Goal: Communication & Community: Answer question/provide support

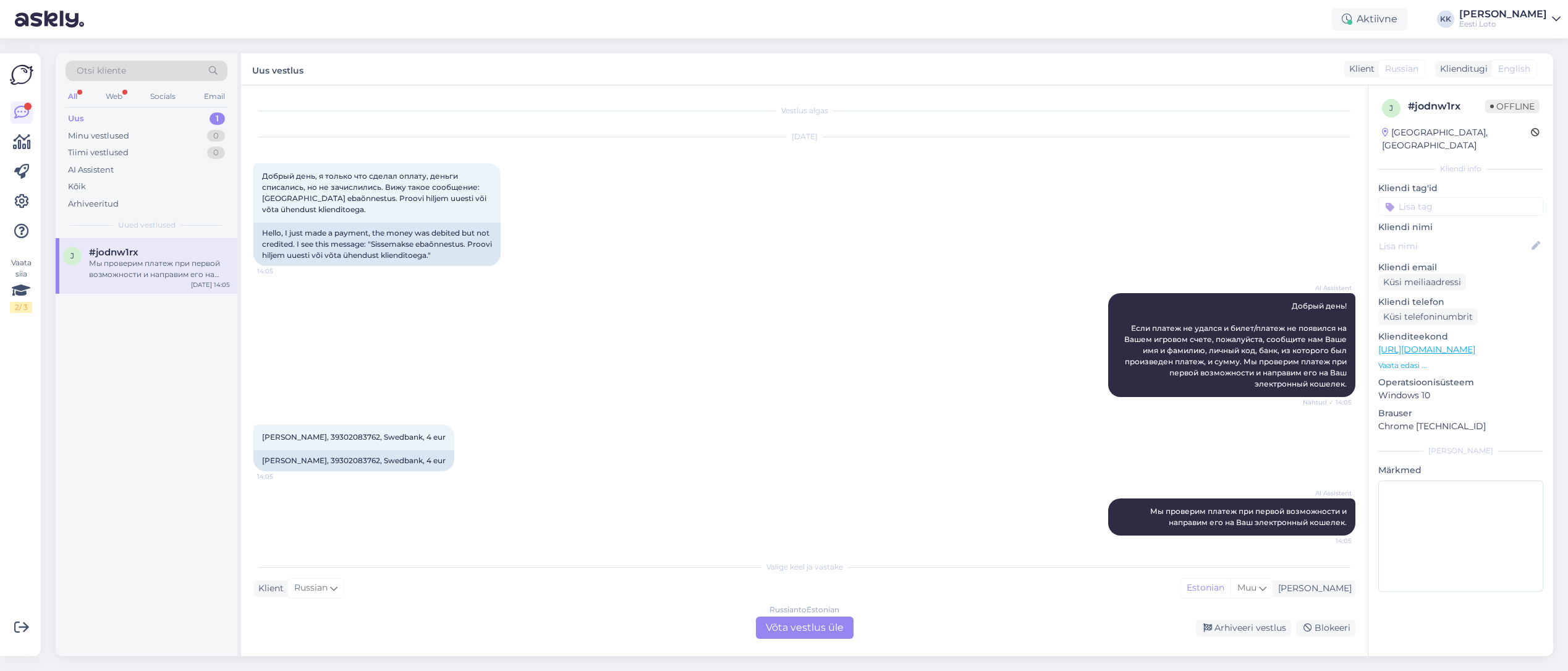
scroll to position [6, 0]
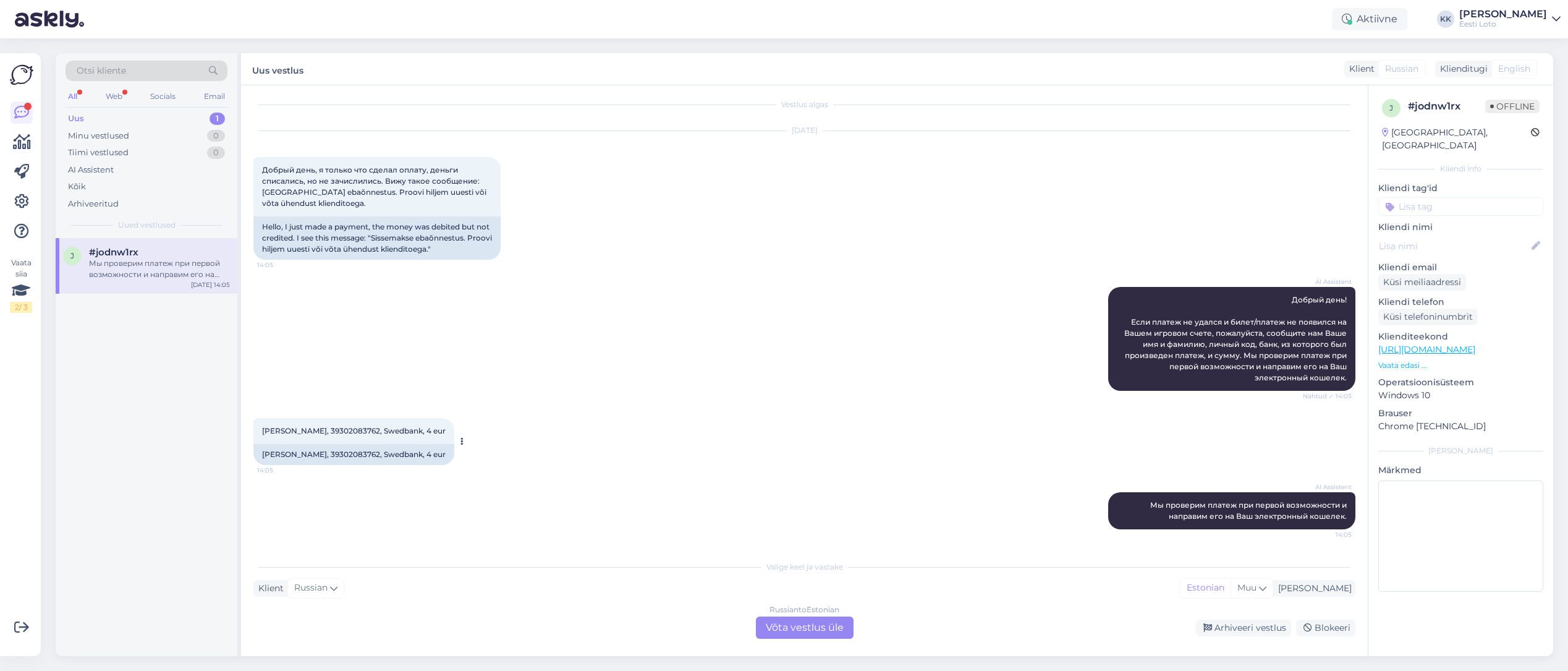
click at [350, 430] on span "[PERSON_NAME], 39302083762, Swedbank, 4 eur" at bounding box center [354, 430] width 183 height 9
click at [350, 431] on span "[PERSON_NAME], 39302083762, Swedbank, 4 eur" at bounding box center [354, 430] width 183 height 9
copy span "39302083762"
drag, startPoint x: 820, startPoint y: 629, endPoint x: 814, endPoint y: 626, distance: 6.7
click at [820, 629] on div "Russian to Estonian Võta vestlus üle" at bounding box center [804, 627] width 98 height 22
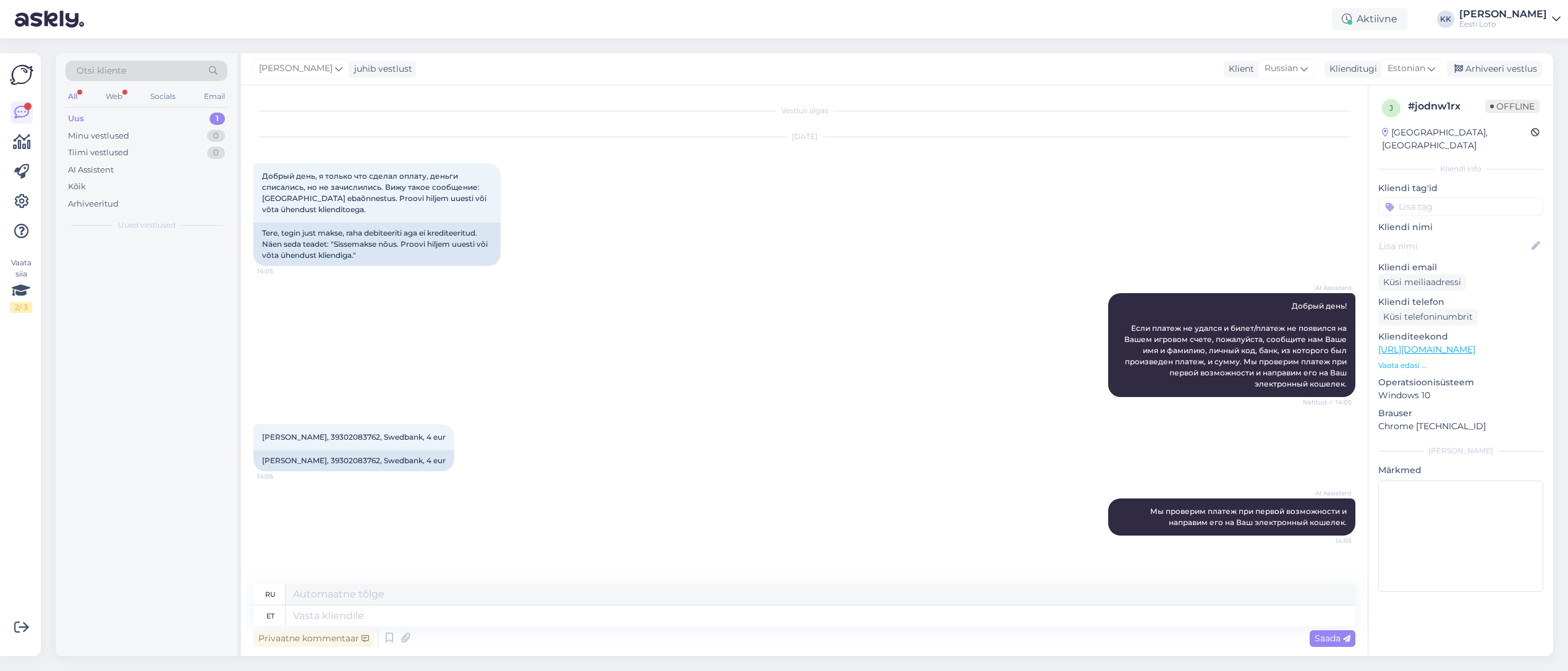
scroll to position [0, 0]
drag, startPoint x: 399, startPoint y: 621, endPoint x: 405, endPoint y: 614, distance: 9.2
click at [400, 621] on textarea at bounding box center [820, 615] width 1070 height 21
type textarea "Tere."
type textarea "Привет"
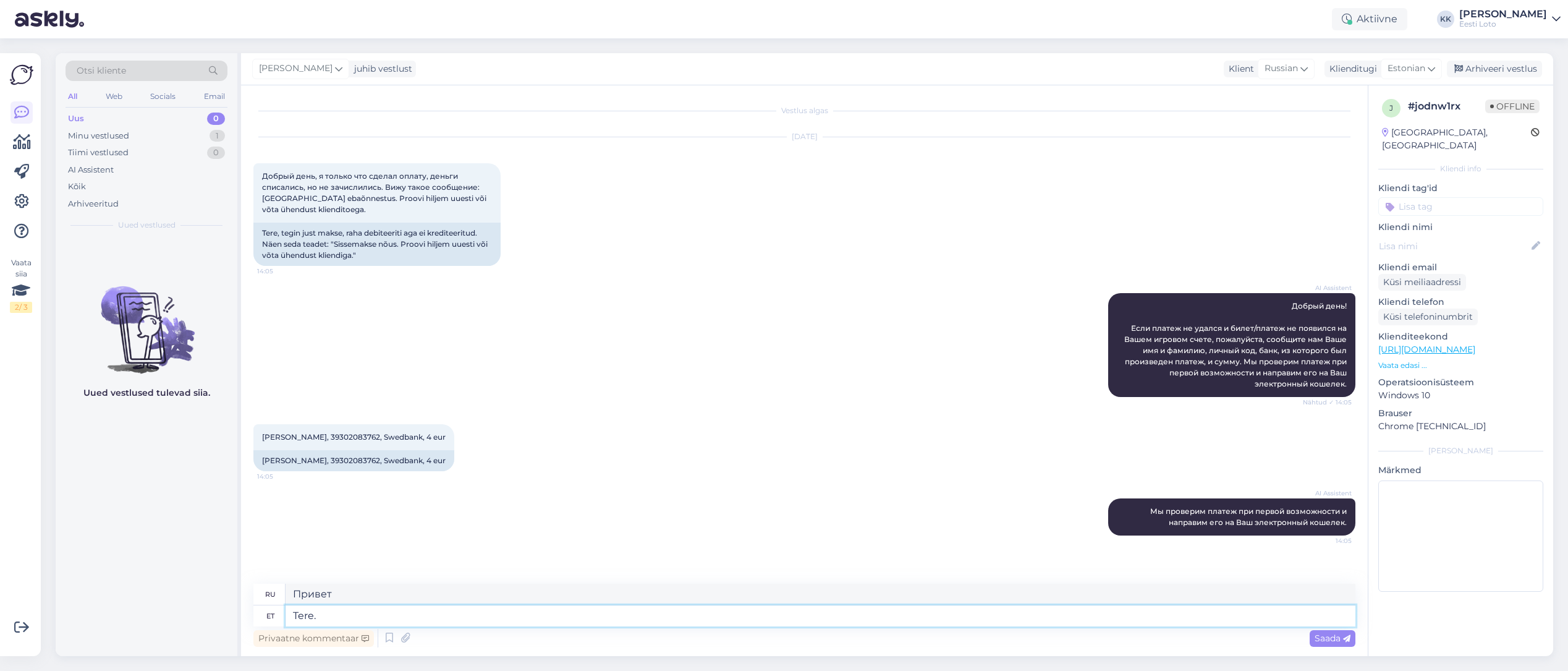
type textarea "Tere."
type textarea "Привет."
type textarea "Tere. [GEOGRAPHIC_DATA]"
type textarea "Привет. Депозит"
type textarea "Tere. Sissemakse 4€"
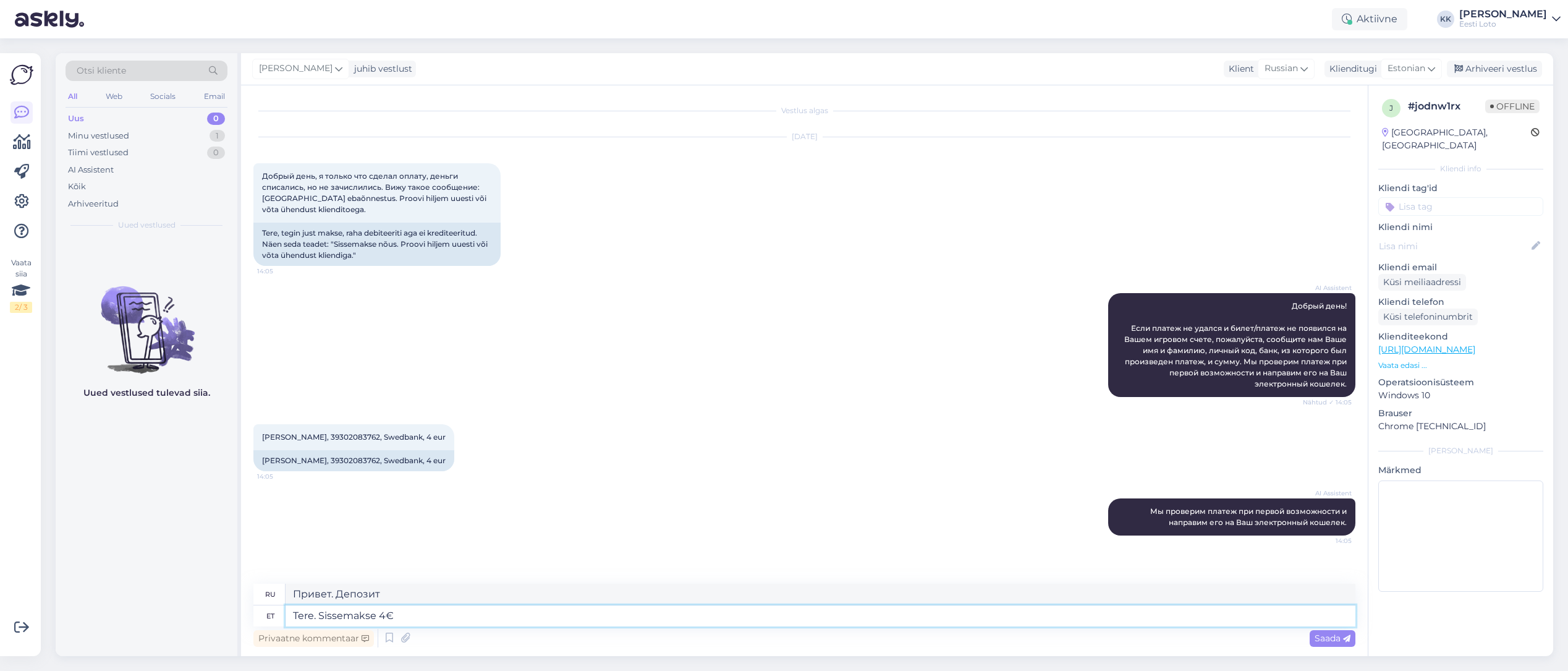
type textarea "Здравствуйте. Депозит 4 евро."
type textarea "Tere. Sissemakse 4€ õnnestunud"
type textarea "Здравствуйте. Депозит в размере 4 евро успешно внесён."
type textarea "Tere. Sissemakse 4€ õnnestunud ja"
type textarea "Здравствуйте. Депозит в размере 4 евро был успешно зачислен."
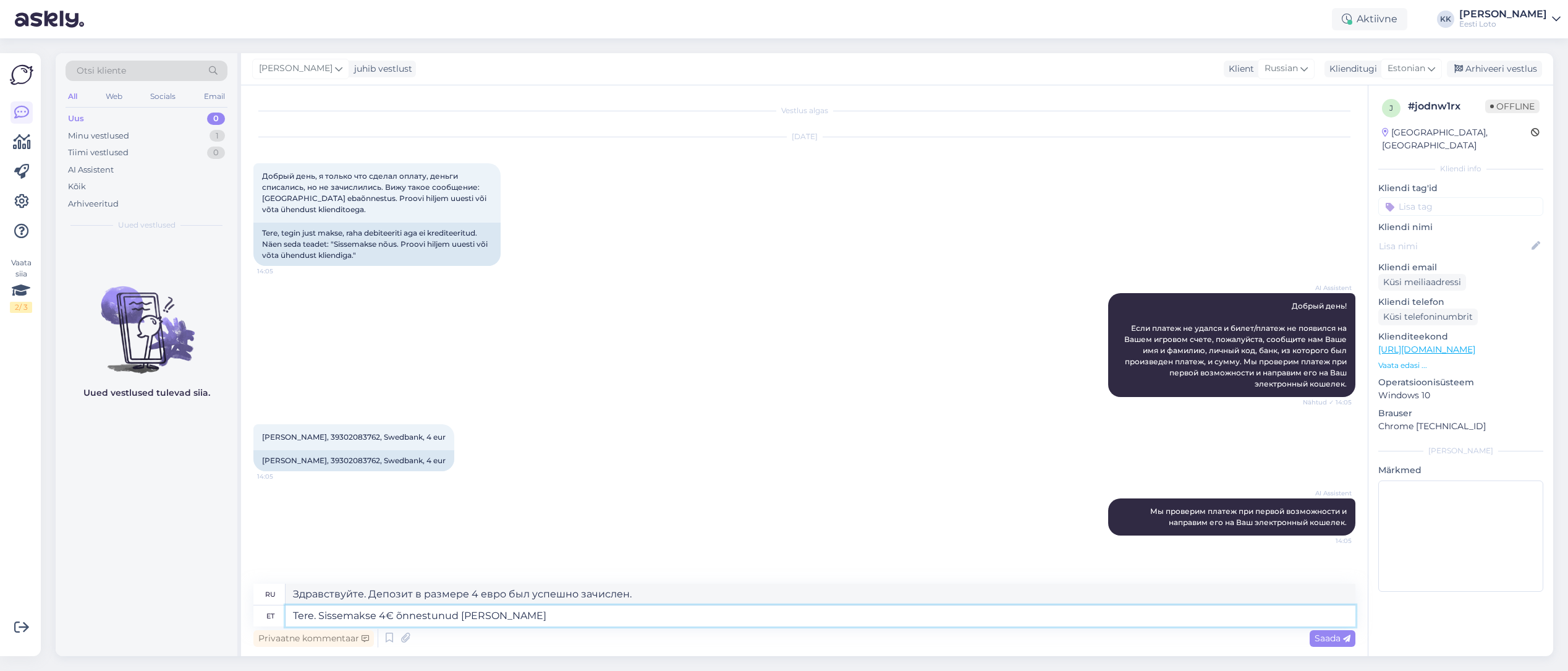
type textarea "Tere. Sissemakse 4€ õnnestunud [PERSON_NAME]"
type textarea "Здравствуйте. Депозит в размере 4 евро был успешно зачислен, и вы..."
type textarea "Tere. Sissemakse 4€ õnnestunud [PERSON_NAME] ostnud ka"
type textarea "Здравствуйте. Депозит в размере 4 евро был успешно внесён, и вы совершили покуп…"
type textarea "Tere. Sissemakse 4€ õnnestunud [PERSON_NAME] ostnud ka p"
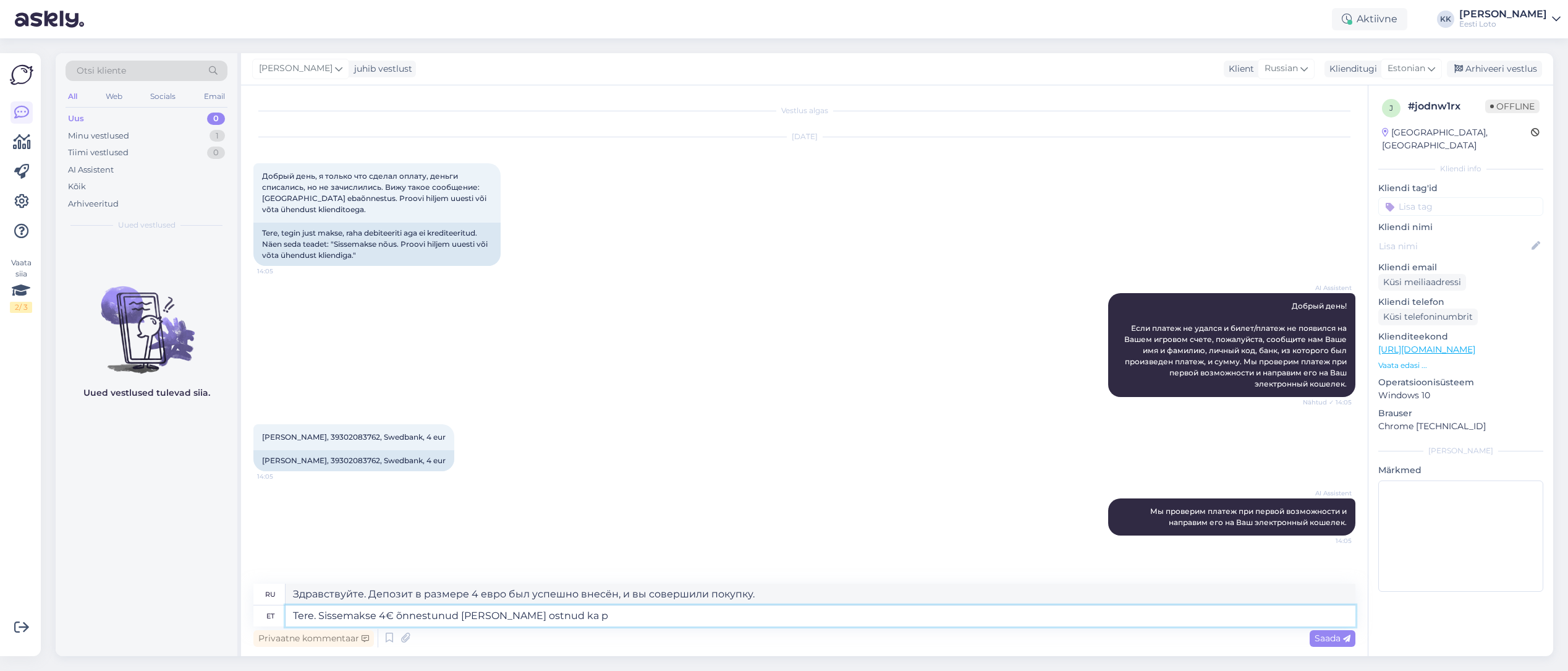
type textarea "Здравствуйте. Депозит в размере 4 евро был успешно зачислен, и вы также приобре…"
type textarea "Tere. Sissemakse 4€ õnnestunud [PERSON_NAME] ostnud ka pileti."
type textarea "Здравствуйте. Ваш депозит в размере 4 евро был успешно зачислен, и вы также при…"
type textarea "Tere. Sissemakse 4€ õnnestunud [PERSON_NAME] ostnud ka pileti."
type textarea "Здравствуйте. Ваш депозит в размере 4 евро был успешно зачислен, и вы также при…"
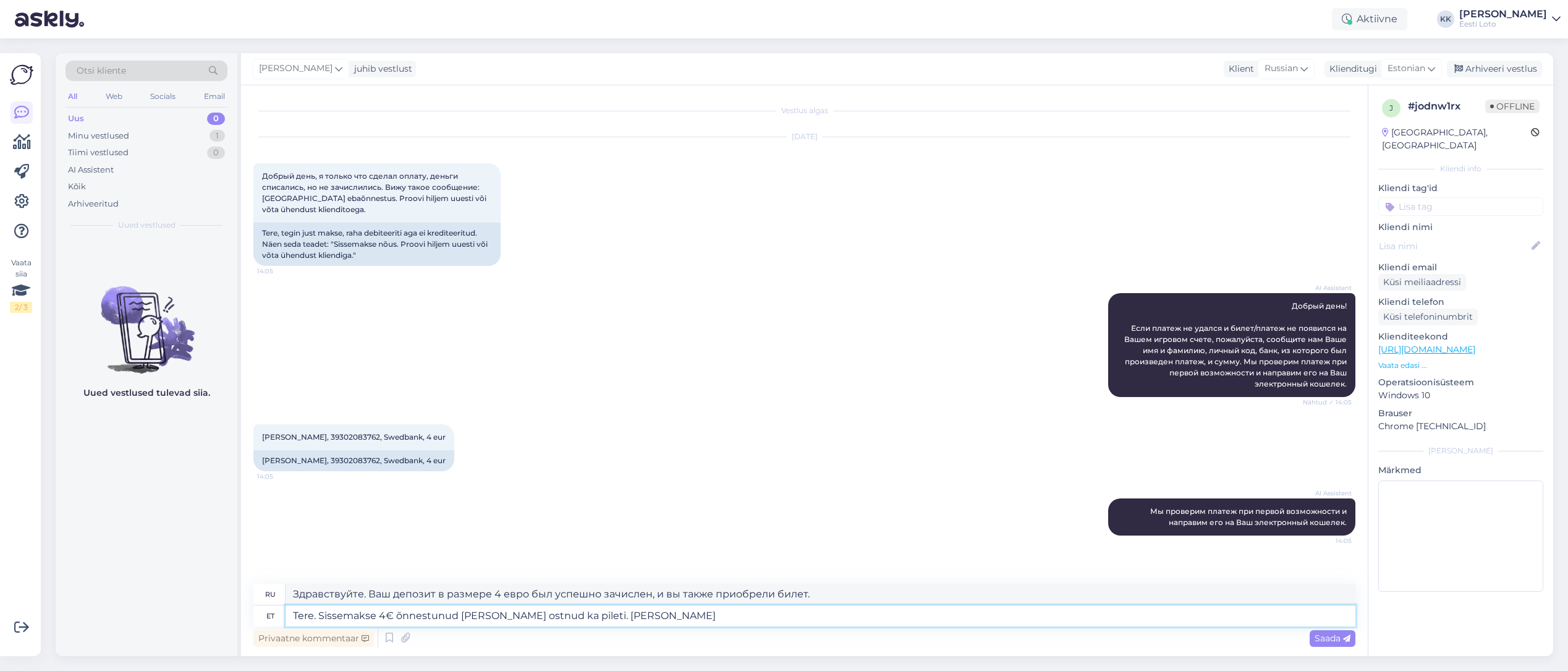
type textarea "Tere. Sissemakse 4€ õnnestunud [PERSON_NAME] ostnud ka pileti. [PERSON_NAME]"
type textarea "Здравствуйте. Ваш депозит в размере 4 евро был успешно зачислен, и вы также при…"
type textarea "Tere. Sissemakse 4€ õnnestunud [PERSON_NAME] ostnud ka pileti. Kui on vee"
type textarea "Здравствуйте. Депозит в размере 4 евро был успешно внесён, и вы также приобрели…"
type textarea "Tere. Sissemakse 4€ õnnestunud [PERSON_NAME] ostnud ka pileti. Kui on v"
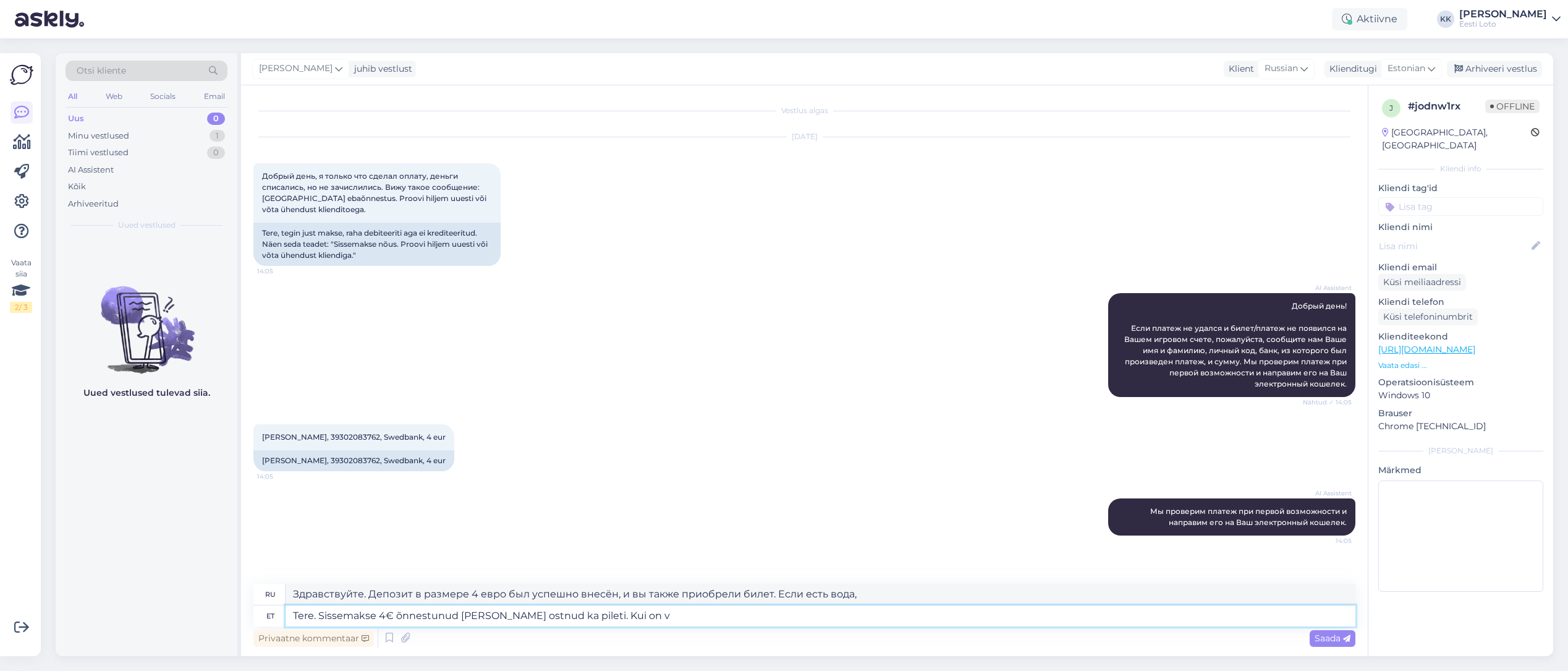
type textarea "Здравствуйте. Депозит в размере 4 евро был успешно внесён, и вы также приобрели…"
drag, startPoint x: 320, startPoint y: 615, endPoint x: 320, endPoint y: 639, distance: 24.0
click at [320, 615] on textarea "Tere. Sissemakse 4€ õnnestunud [PERSON_NAME] ostnud ka pileti. Kui on v" at bounding box center [820, 615] width 1070 height 21
type textarea "Tere. [PERSON_NAME] teinud ühe Sissemakse 4€ õnnestunud [PERSON_NAME] ostnud ka…"
type textarea "Здравствуйте! Вы успешно внесли депозит в размере 4 евро сегодня и приобрели би…"
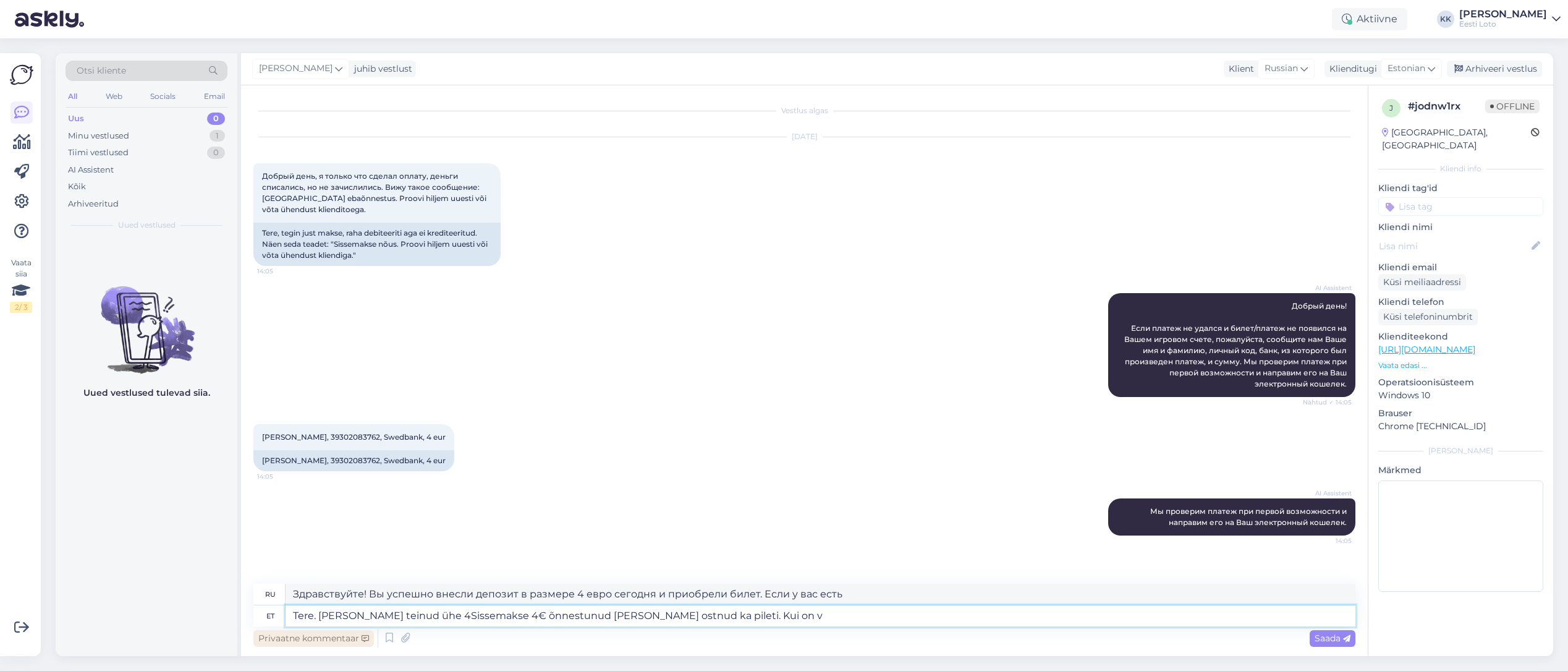
type textarea "Tere. [PERSON_NAME] teinud ühe 4€Sissemakse 4€ õnnestunud [PERSON_NAME] ostnud …"
type textarea "Здравствуйте! Вы успешно внесли депозит в размере 4 евро сегодня и приобрели би…"
type textarea "Tere. [PERSON_NAME] teinud ühe 4€ sissemakse 4€ õnnestunud [PERSON_NAME] ostnud…"
type textarea "Здравствуйте! Вы сегодня внесли депозит в размере 4 евро и купили билет. Если у…"
drag, startPoint x: 521, startPoint y: 616, endPoint x: 507, endPoint y: 615, distance: 14.0
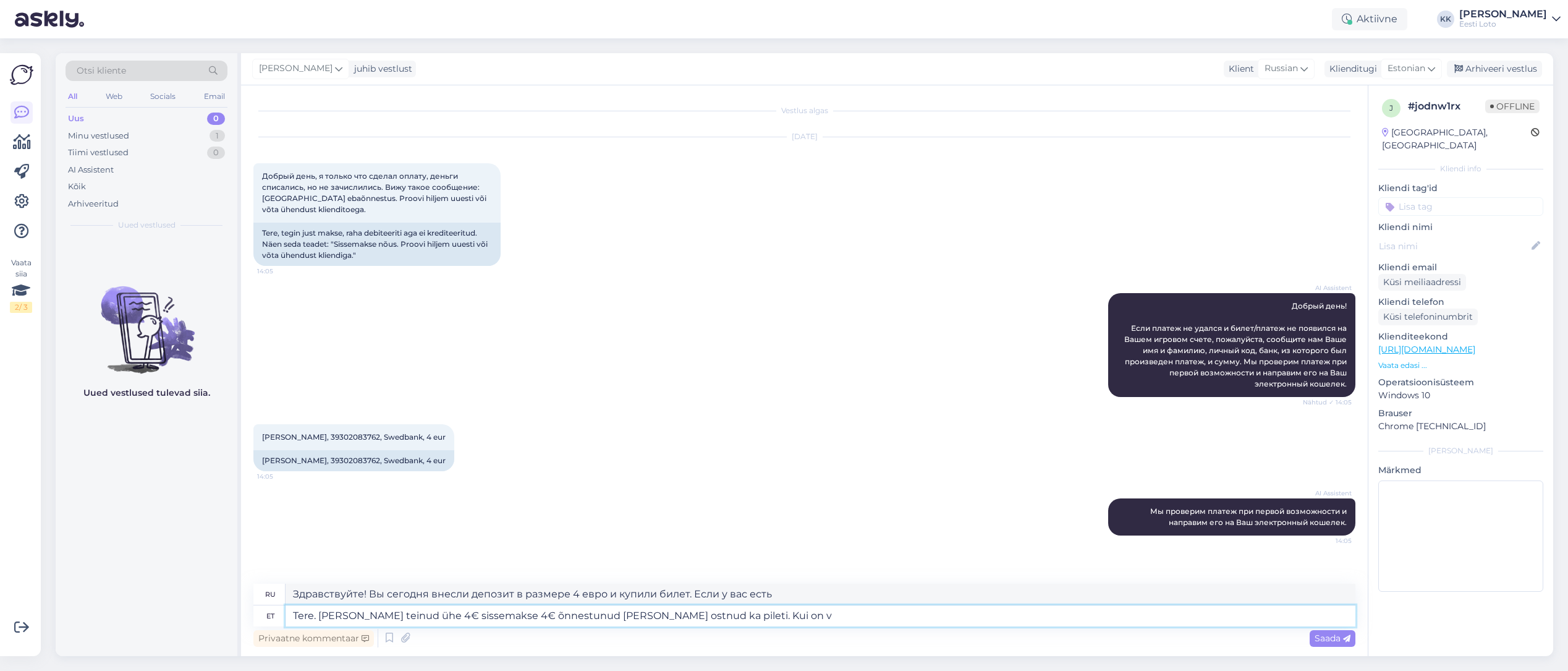
click at [507, 615] on textarea "Tere. [PERSON_NAME] teinud ühe 4€ sissemakse 4€ õnnestunud [PERSON_NAME] ostnud…" at bounding box center [820, 615] width 1070 height 21
type textarea "Tere. [PERSON_NAME] teinud ühe 4€ sissemakse mis on õnnestunud [PERSON_NAME] os…"
type textarea "Здравствуйте! Вы сегодня успешно внесли депозит в размере 4 евро и приобрели би…"
click at [790, 615] on textarea "Tere. [PERSON_NAME] teinud ühe 4€ sissemakse mis on õnnestunud [PERSON_NAME] os…" at bounding box center [820, 615] width 1070 height 21
drag, startPoint x: 791, startPoint y: 617, endPoint x: 726, endPoint y: 614, distance: 65.1
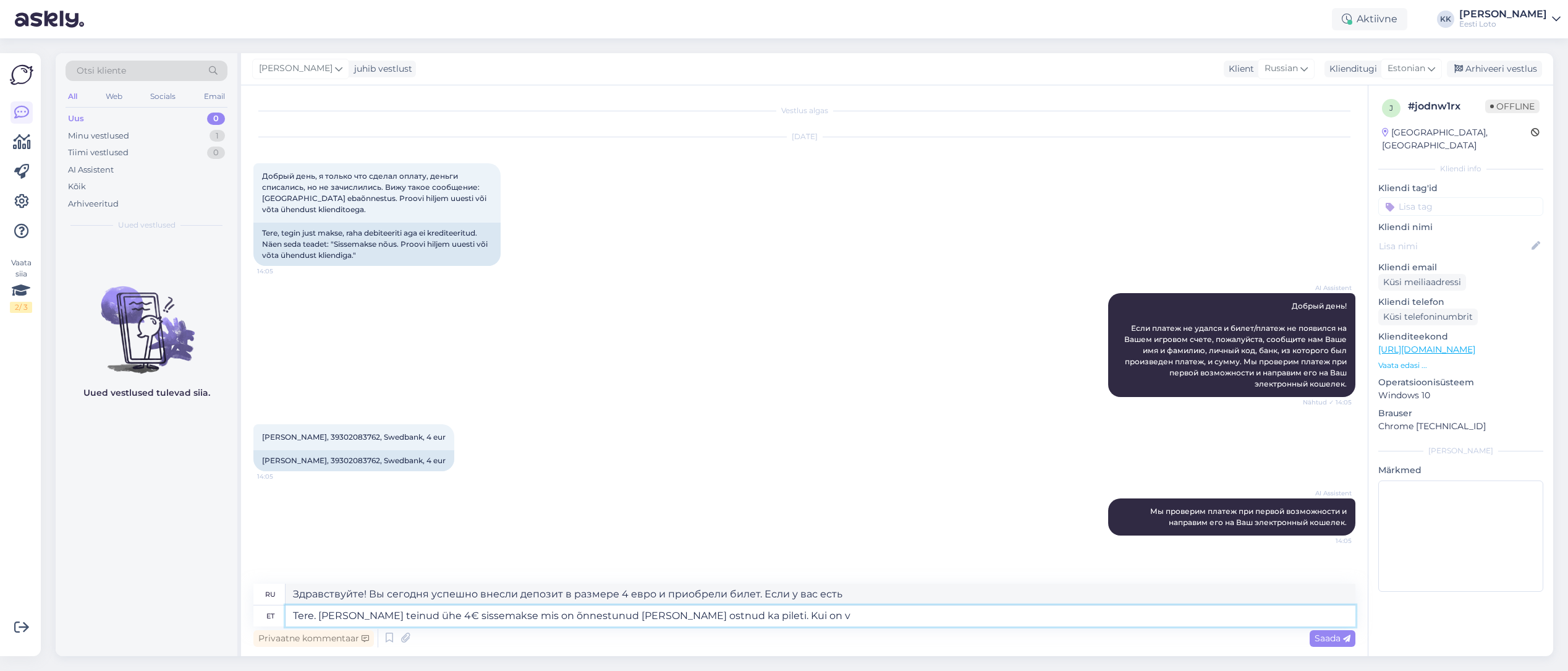
click at [726, 614] on textarea "Tere. [PERSON_NAME] teinud ühe 4€ sissemakse mis on õnnestunud [PERSON_NAME] os…" at bounding box center [820, 615] width 1070 height 21
type textarea "Tere. [PERSON_NAME] teinud ühe 4€ sissemakse mis on õnnestunud [PERSON_NAME] os…"
type textarea "Здравствуйте. Сегодня вы успешно внесли депозит в размере 4 евро и приобрели би…"
type textarea "Tere. [PERSON_NAME] teinud ühe 4€ sissemakse mis on õnnestunud [PERSON_NAME] os…"
type textarea "Здравствуйте! Вы сегодня успешно внесли депозит в размере 4 евро и купили билет…"
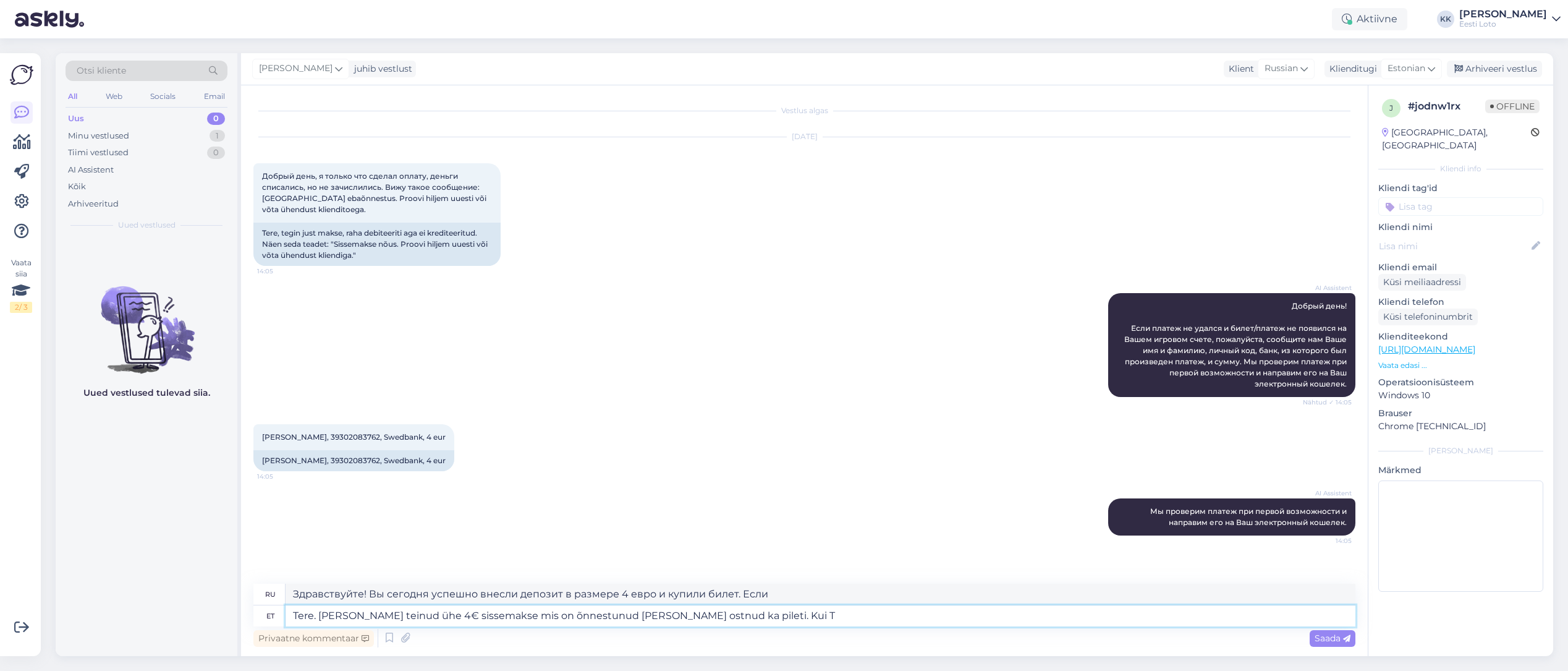
type textarea "Tere. [PERSON_NAME] teinud ühe 4€ sissemakse mis on õnnestunud [PERSON_NAME] os…"
type textarea "Здравствуйте. Вы сегодня успешно внесли депозит в размере 4 евро и приобрели би…"
type textarea "Tere. [PERSON_NAME] teinud ühe 4€ sissemakse mis on õnnestunud [PERSON_NAME] os…"
type textarea "Здравствуйте! Вы сегодня успешно внесли депозит в размере 4 евро и купили билет…"
type textarea "Tere. [PERSON_NAME] teinud ühe 4€ sissemakse mis on õnnestunud [PERSON_NAME] os…"
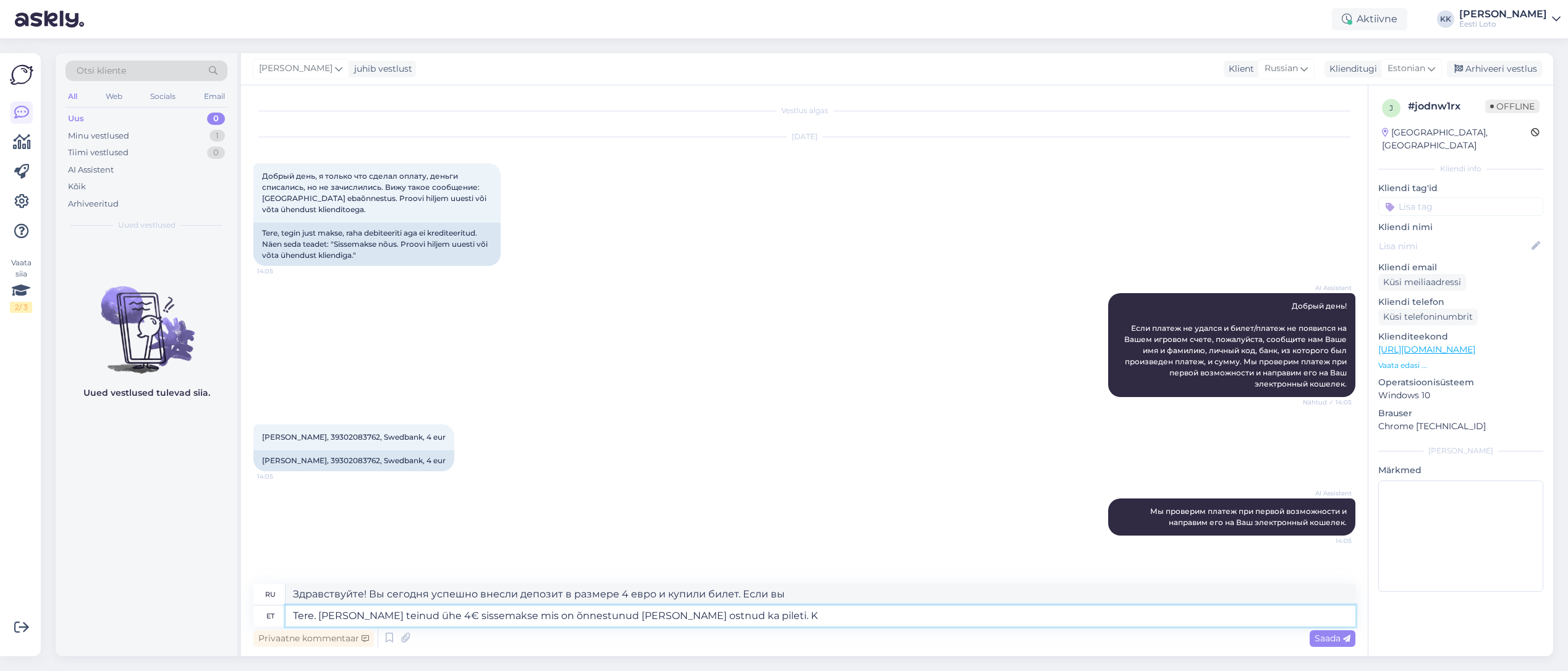
type textarea "Здравствуйте! Вы сегодня успешно внесли депозит в размере 4 евро и приобрели би…"
type textarea "Tere. [PERSON_NAME] teinud ühe 4€ sissemakse mis on õnnestunud [PERSON_NAME] os…"
type textarea "Здравствуйте. Сегодня вы успешно внесли депозит в размере 4 евро и приобрели би…"
type textarea "Tere. [PERSON_NAME] teinud ühe 4€ sissemakse mis on õnnestunud [PERSON_NAME] os…"
click at [1322, 633] on span "Saada" at bounding box center [1332, 638] width 36 height 11
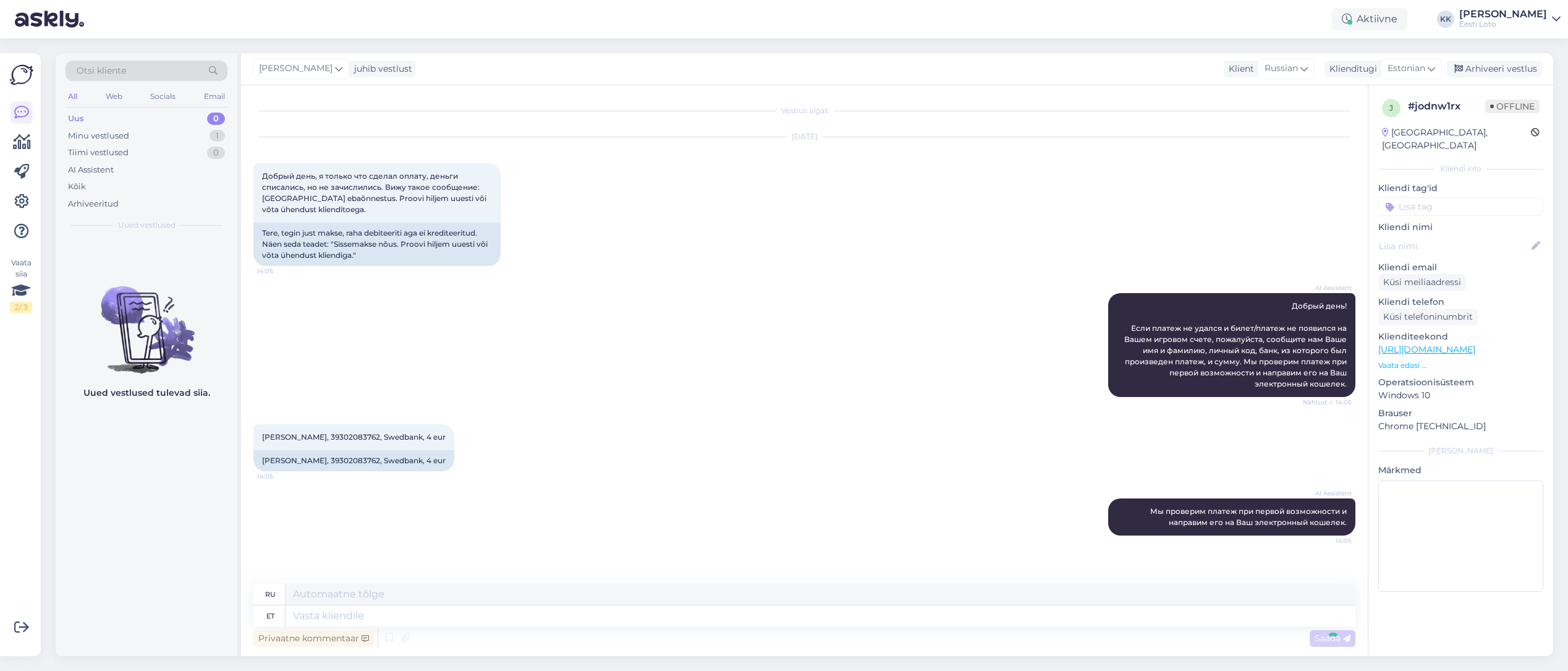
scroll to position [73, 0]
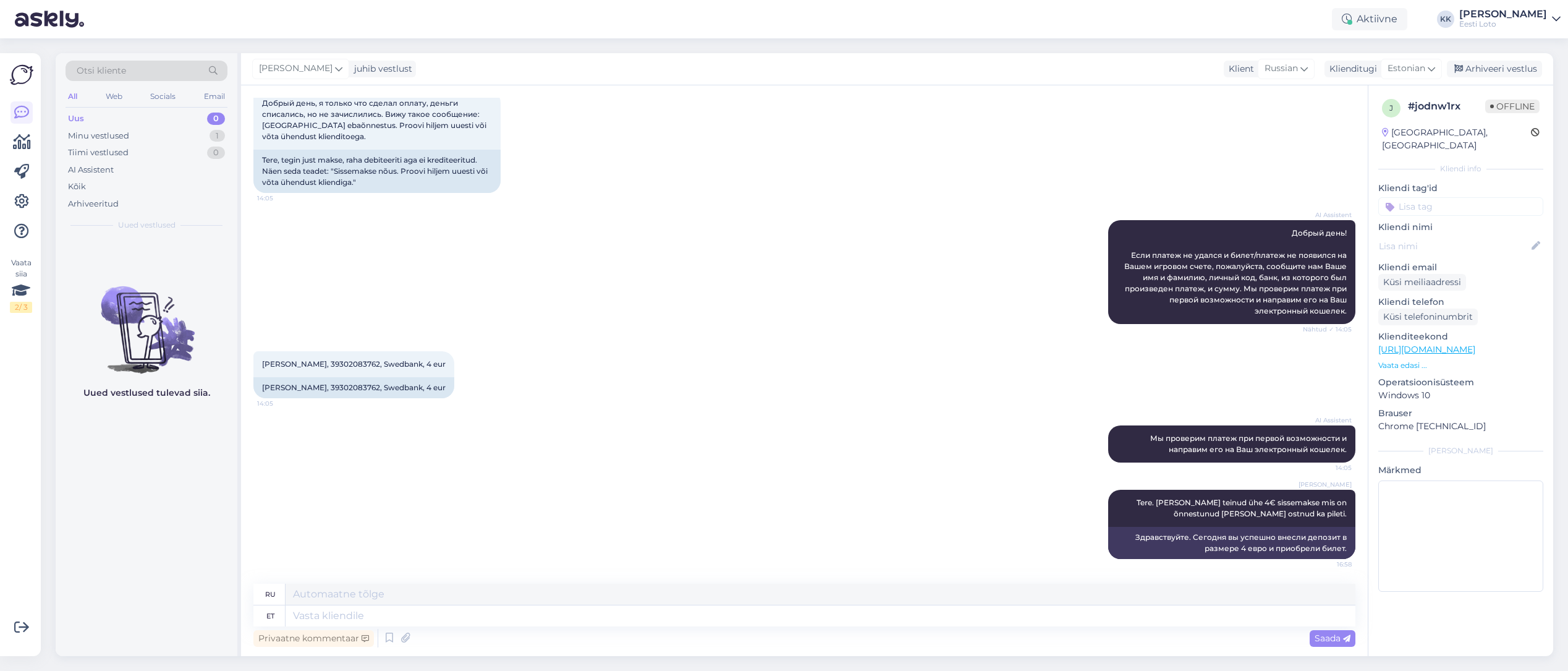
drag, startPoint x: 1450, startPoint y: 199, endPoint x: 1467, endPoint y: 213, distance: 22.0
click at [1450, 199] on input at bounding box center [1461, 206] width 165 height 19
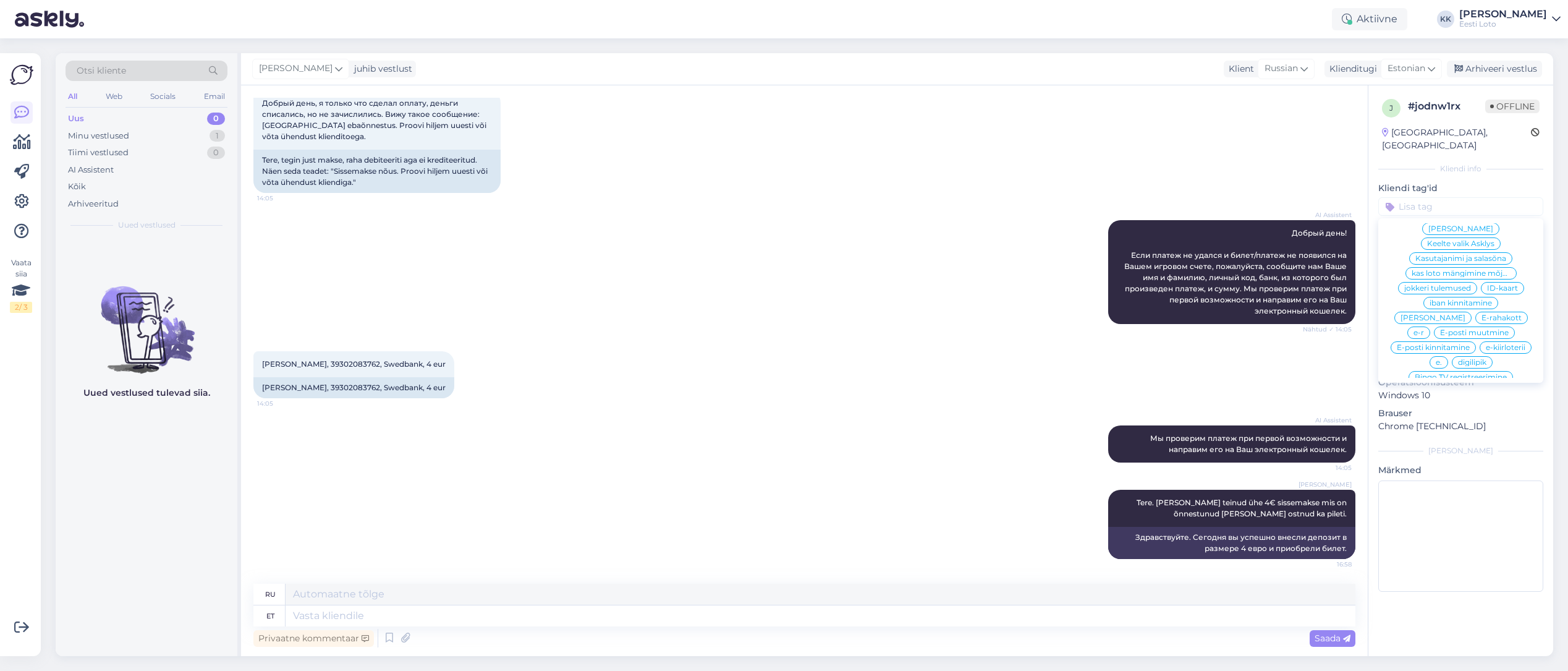
scroll to position [473, 0]
click at [1481, 297] on span "E-rahakott" at bounding box center [1501, 301] width 40 height 7
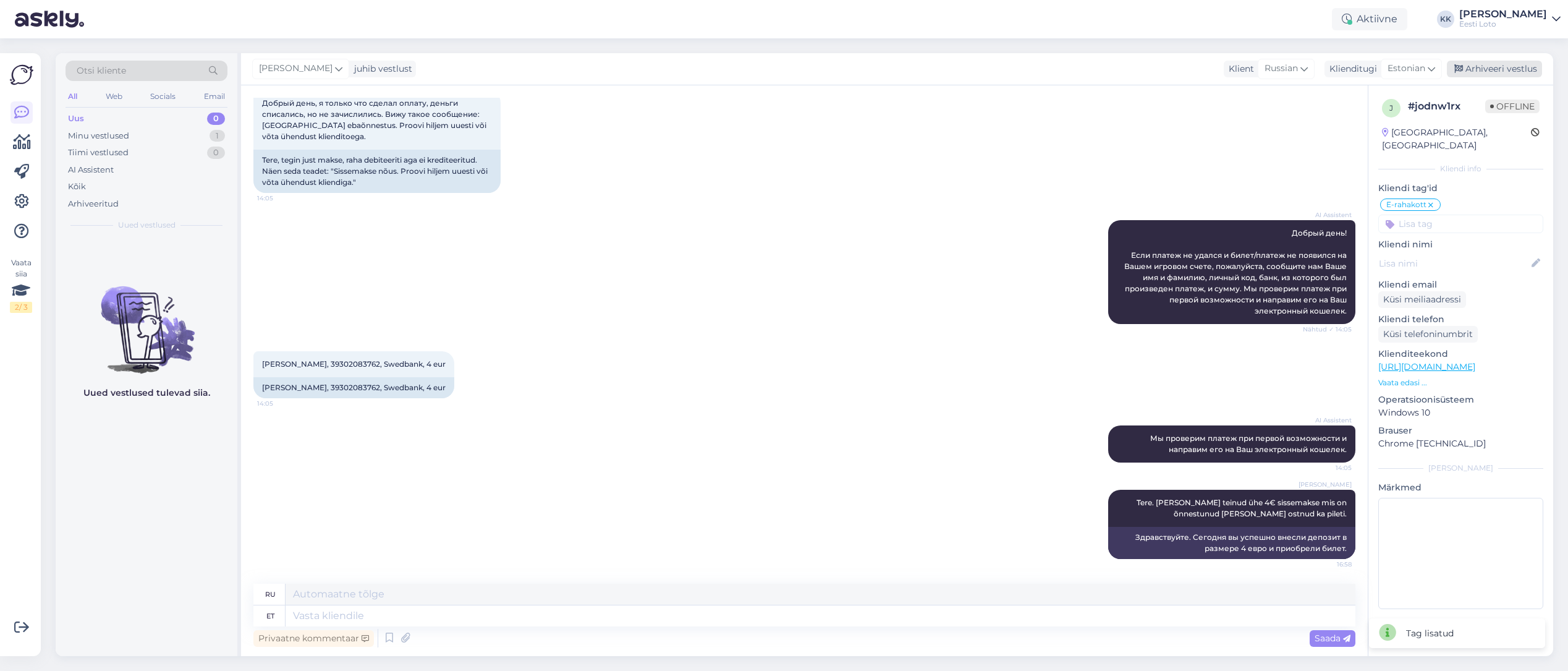
click at [1501, 68] on div "Arhiveeri vestlus" at bounding box center [1494, 69] width 95 height 17
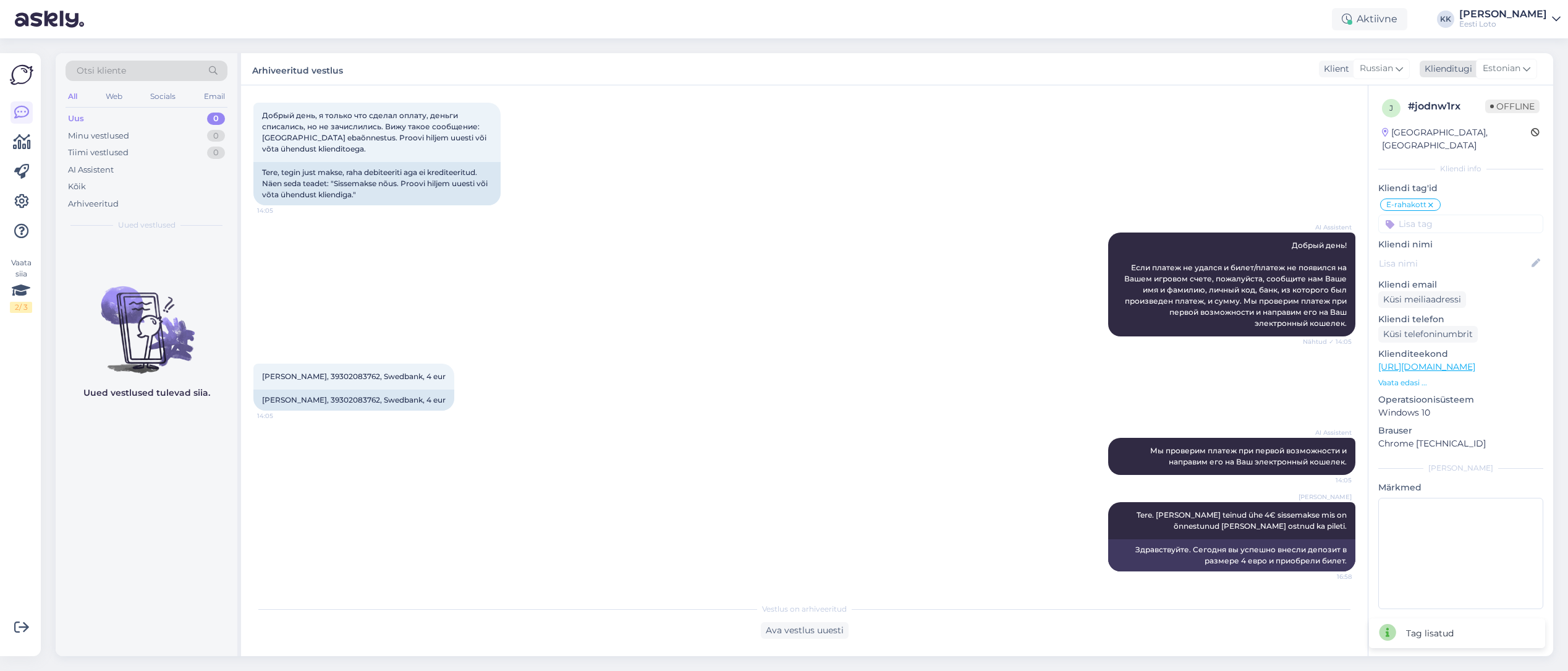
scroll to position [60, 0]
